Goal: Information Seeking & Learning: Learn about a topic

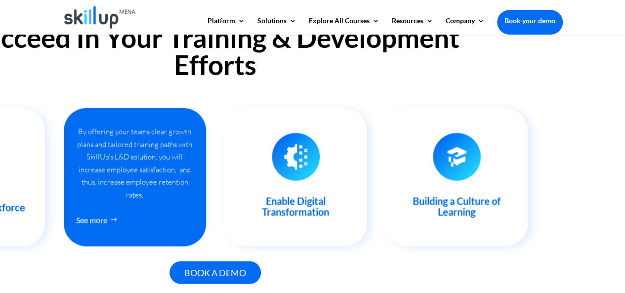
scroll to position [0, 135]
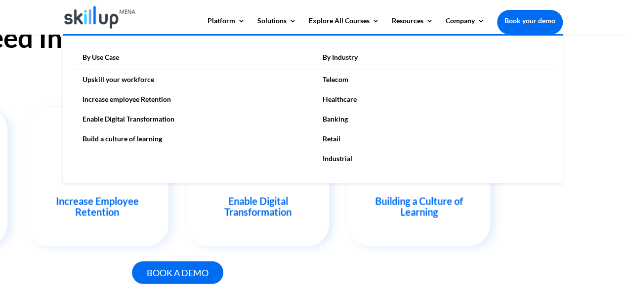
click at [338, 121] on link "Banking" at bounding box center [433, 119] width 240 height 20
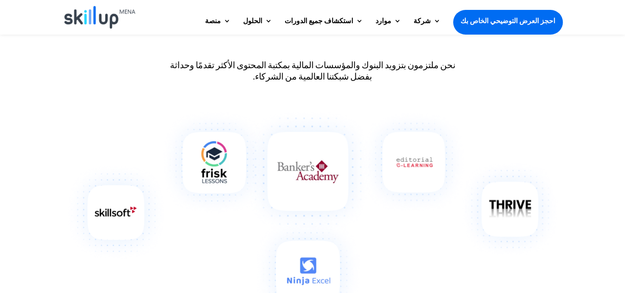
scroll to position [1327, 0]
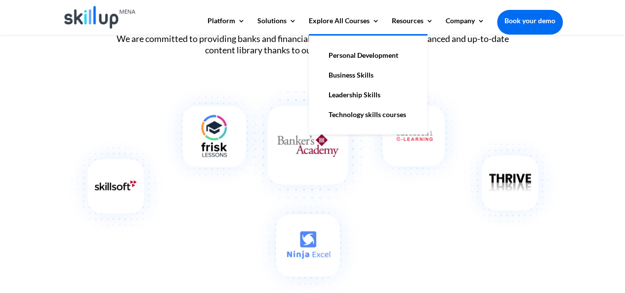
click at [342, 118] on link "Technology skills courses" at bounding box center [368, 115] width 99 height 20
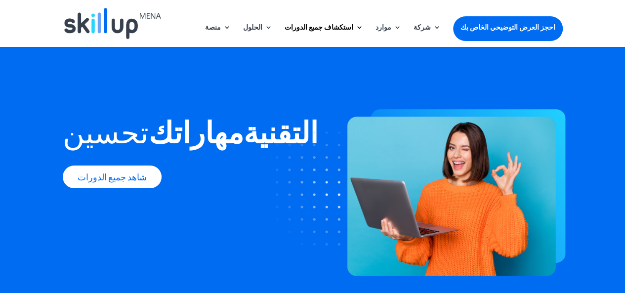
scroll to position [1, 0]
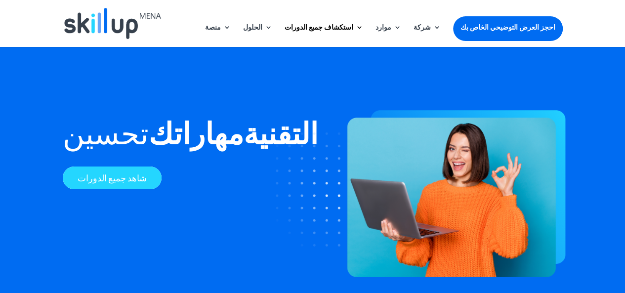
click at [108, 179] on font "شاهد جميع الدورات" at bounding box center [112, 177] width 69 height 11
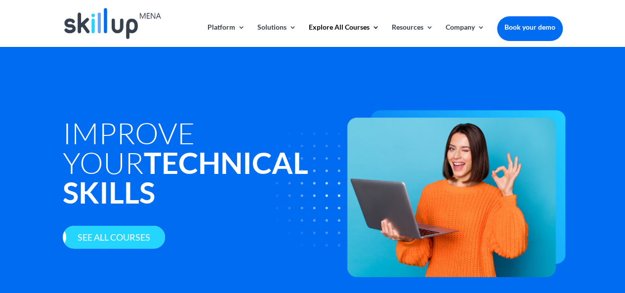
scroll to position [1, 0]
click at [351, 11] on div at bounding box center [313, 23] width 500 height 47
drag, startPoint x: 378, startPoint y: 2, endPoint x: 394, endPoint y: 60, distance: 59.3
click at [394, 60] on div "Improve your Technical Skills See all courses" at bounding box center [312, 193] width 625 height 296
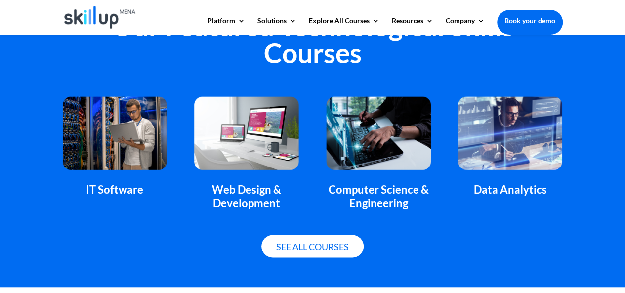
scroll to position [701, 0]
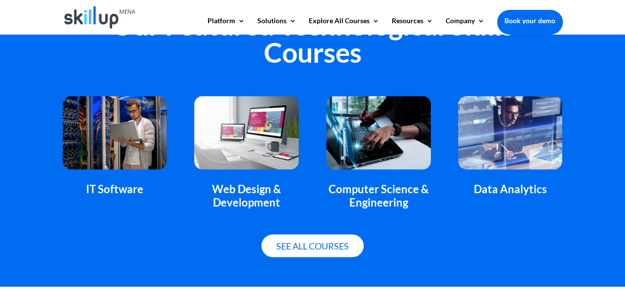
click at [104, 18] on img at bounding box center [100, 17] width 72 height 23
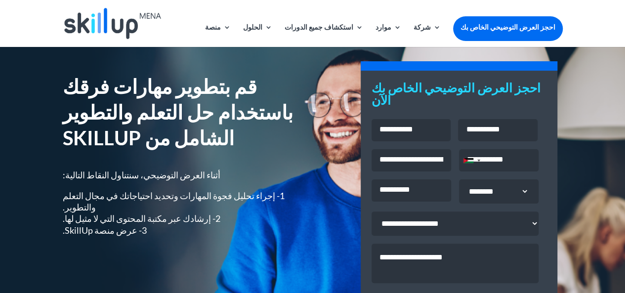
scroll to position [24, 0]
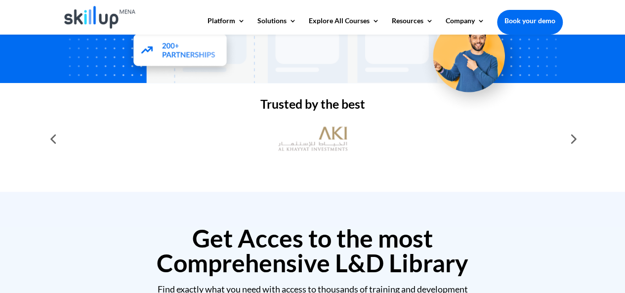
scroll to position [277, 0]
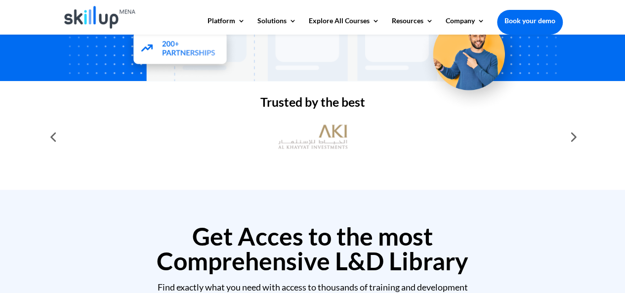
click at [571, 142] on div at bounding box center [572, 137] width 20 height 20
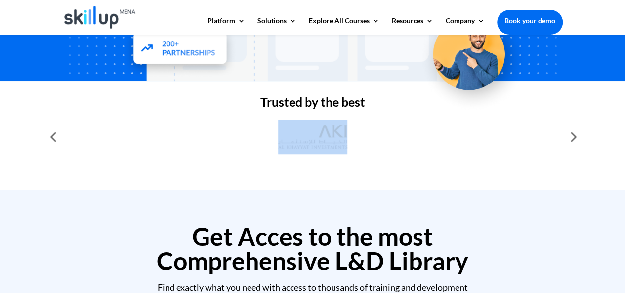
click at [571, 142] on div at bounding box center [572, 137] width 20 height 20
click at [49, 134] on div at bounding box center [53, 137] width 20 height 20
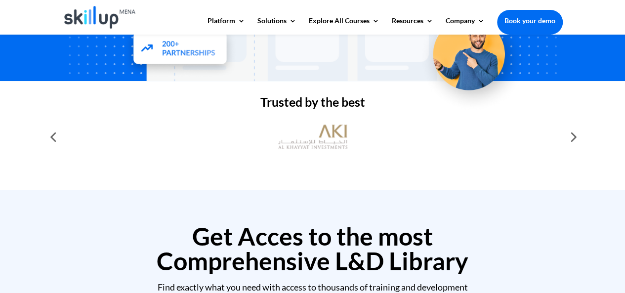
click at [49, 134] on div at bounding box center [53, 137] width 20 height 20
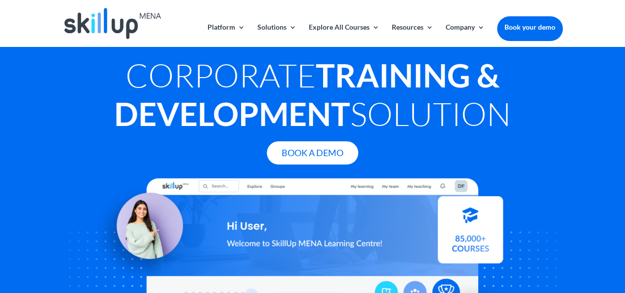
scroll to position [0, 0]
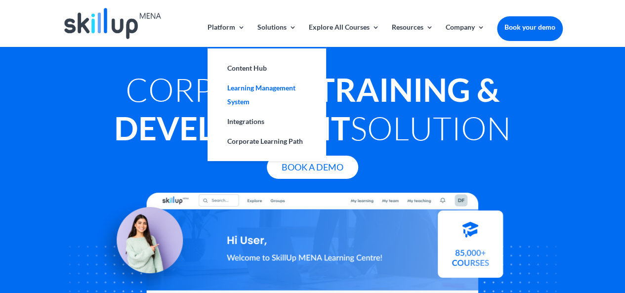
click at [238, 93] on link "Learning Management System" at bounding box center [266, 95] width 99 height 34
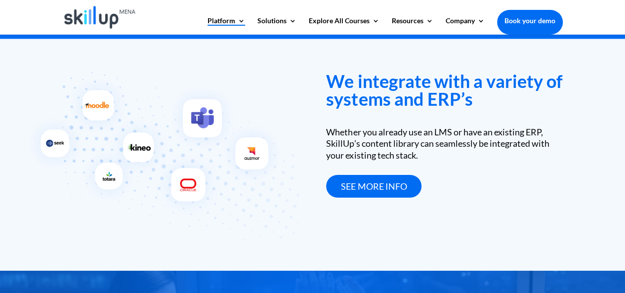
scroll to position [1484, 0]
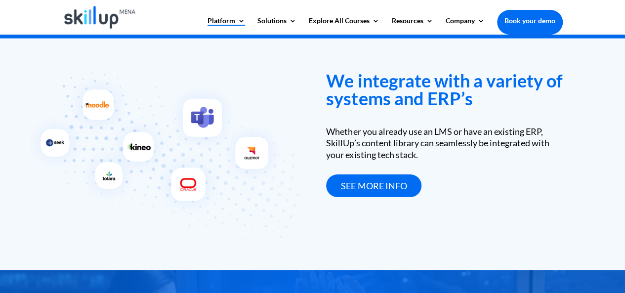
click at [99, 17] on img at bounding box center [100, 17] width 72 height 23
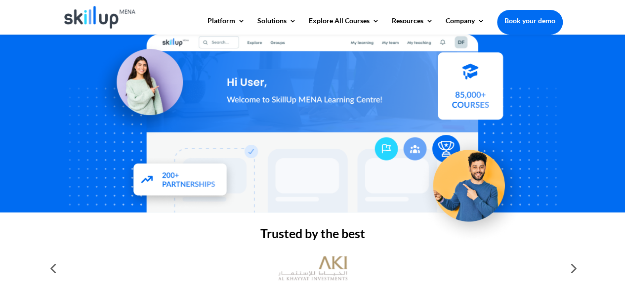
scroll to position [128, 0]
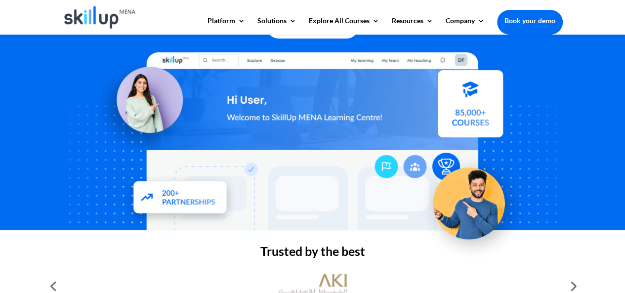
click at [520, 125] on div at bounding box center [313, 141] width 500 height 178
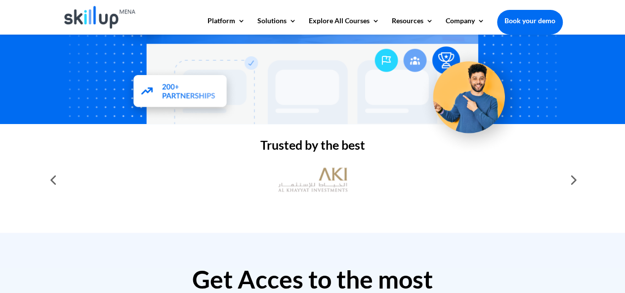
scroll to position [235, 0]
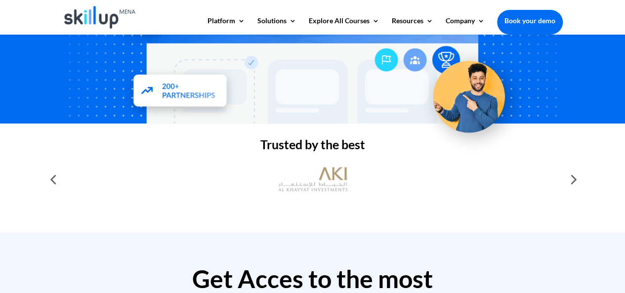
click at [576, 181] on div at bounding box center [572, 179] width 20 height 20
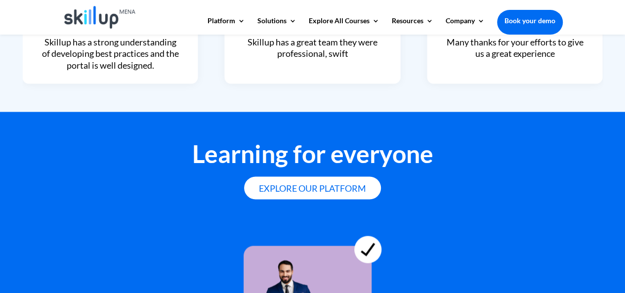
scroll to position [2922, 0]
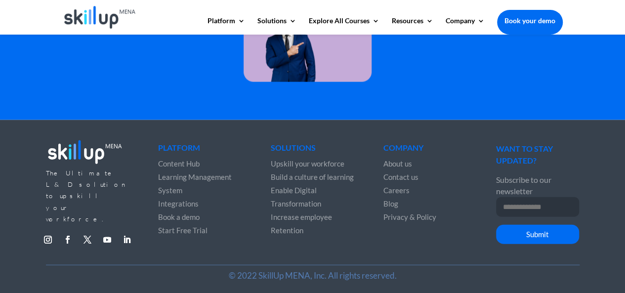
click at [344, 237] on li "Increase employee Retention" at bounding box center [312, 223] width 83 height 27
click at [359, 81] on img at bounding box center [312, 24] width 138 height 116
click at [401, 162] on span "About us" at bounding box center [397, 163] width 29 height 9
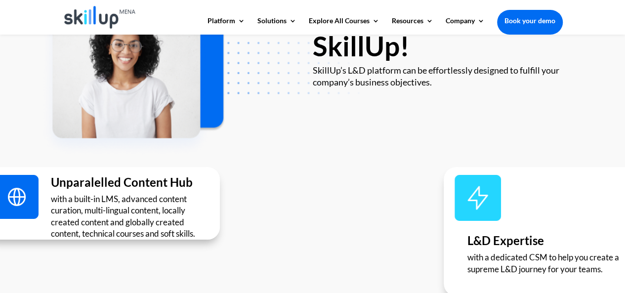
scroll to position [1667, 0]
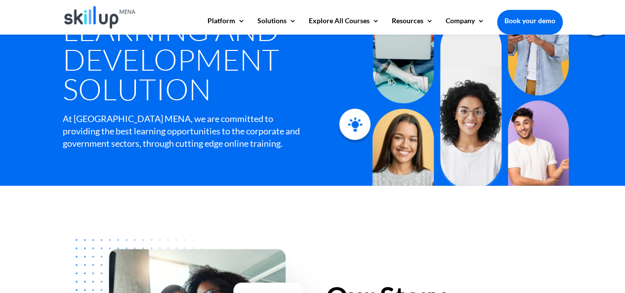
scroll to position [109, 0]
